Goal: Information Seeking & Learning: Check status

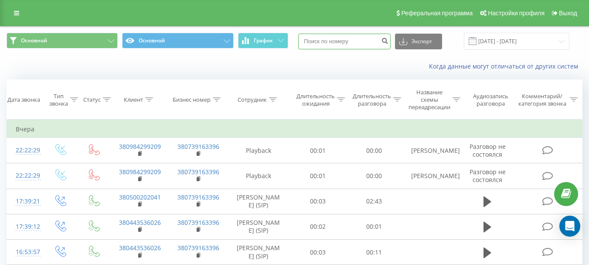
click at [353, 42] on input at bounding box center [344, 42] width 92 height 16
click at [358, 44] on input at bounding box center [344, 42] width 92 height 16
type input "380504565359"
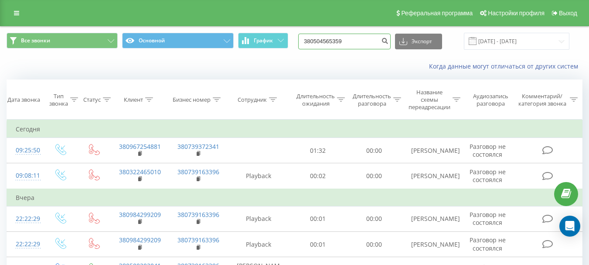
click at [351, 41] on input "380504565359" at bounding box center [344, 42] width 92 height 16
drag, startPoint x: 322, startPoint y: 41, endPoint x: 400, endPoint y: 46, distance: 77.8
click at [400, 46] on div "380504565359 Экспорт .csv .xls .xlsx [DATE] - [DATE]" at bounding box center [433, 41] width 271 height 17
type input "380967254881"
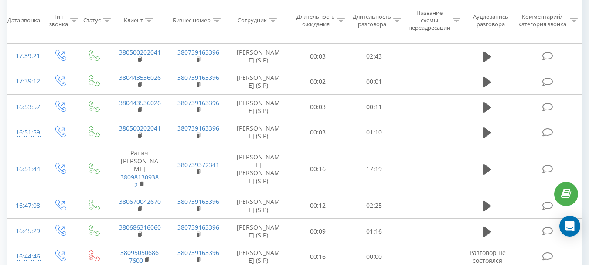
scroll to position [191, 0]
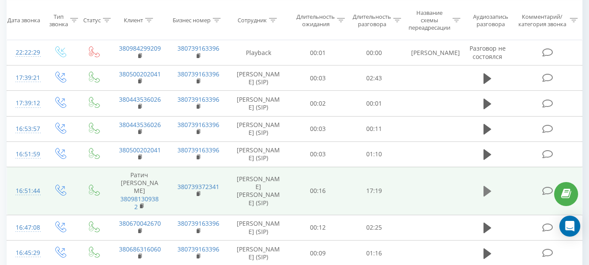
click at [487, 186] on icon at bounding box center [488, 191] width 8 height 10
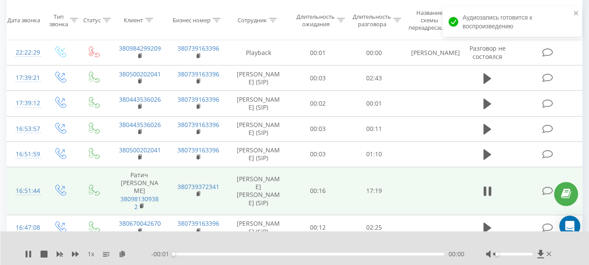
drag, startPoint x: 512, startPoint y: 253, endPoint x: 481, endPoint y: 257, distance: 30.9
click at [496, 254] on div "Accessibility label" at bounding box center [496, 253] width 3 height 3
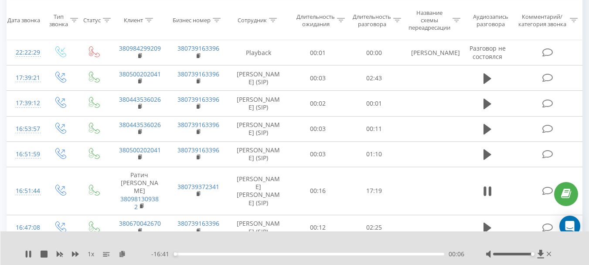
drag, startPoint x: 496, startPoint y: 254, endPoint x: 570, endPoint y: 254, distance: 73.7
click at [570, 254] on div "1 x - 16:41 00:06 00:06" at bounding box center [294, 248] width 589 height 34
click at [550, 253] on icon at bounding box center [549, 254] width 5 height 4
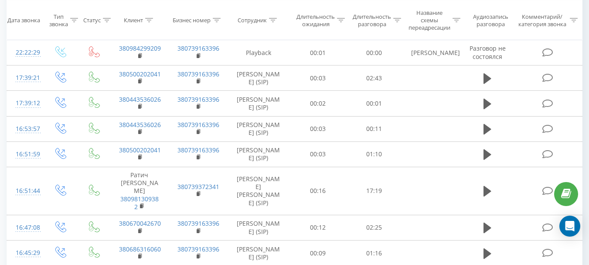
scroll to position [0, 0]
